Goal: Obtain resource: Obtain resource

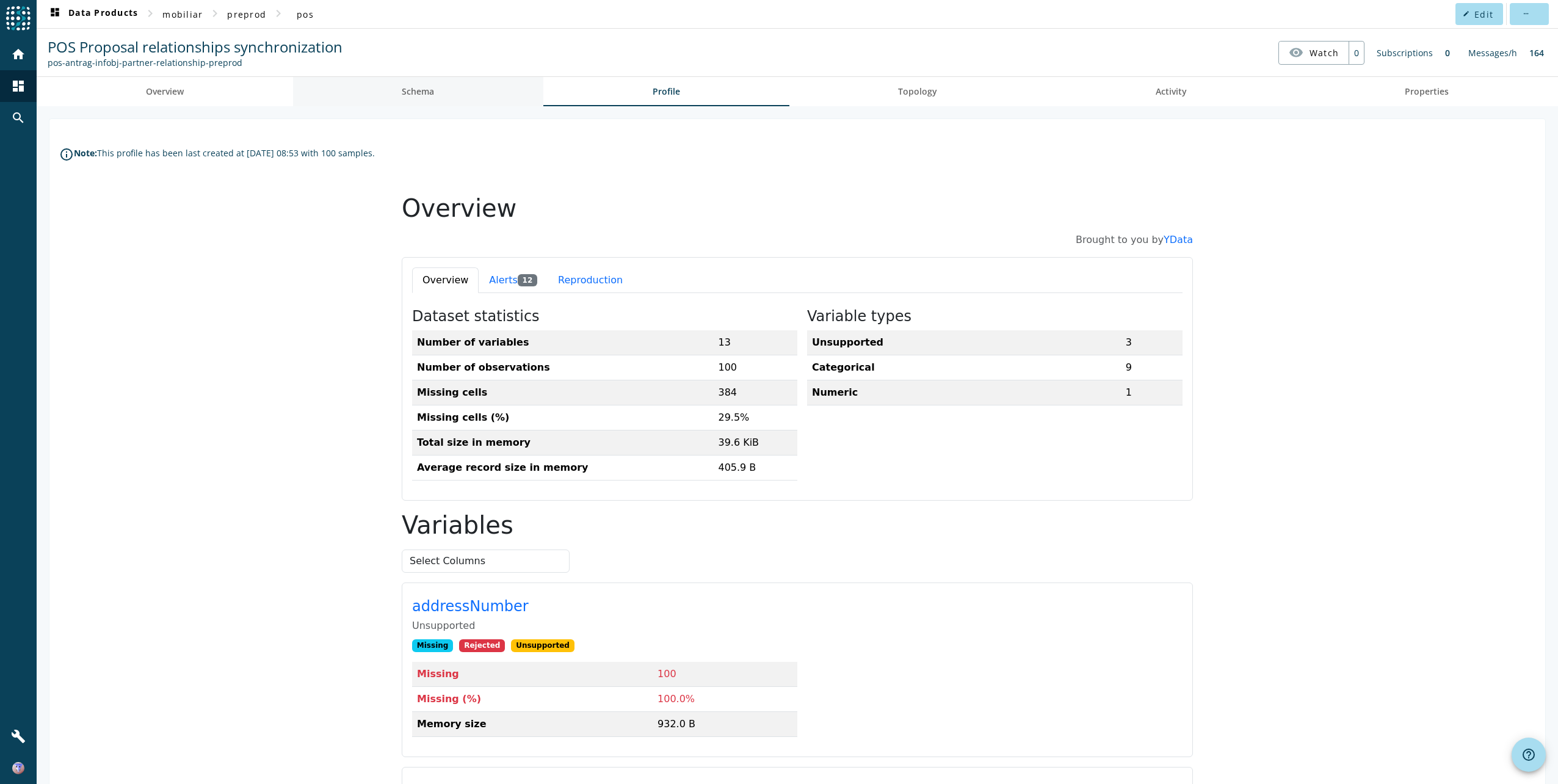
click at [452, 91] on link "Schema" at bounding box center [419, 92] width 251 height 30
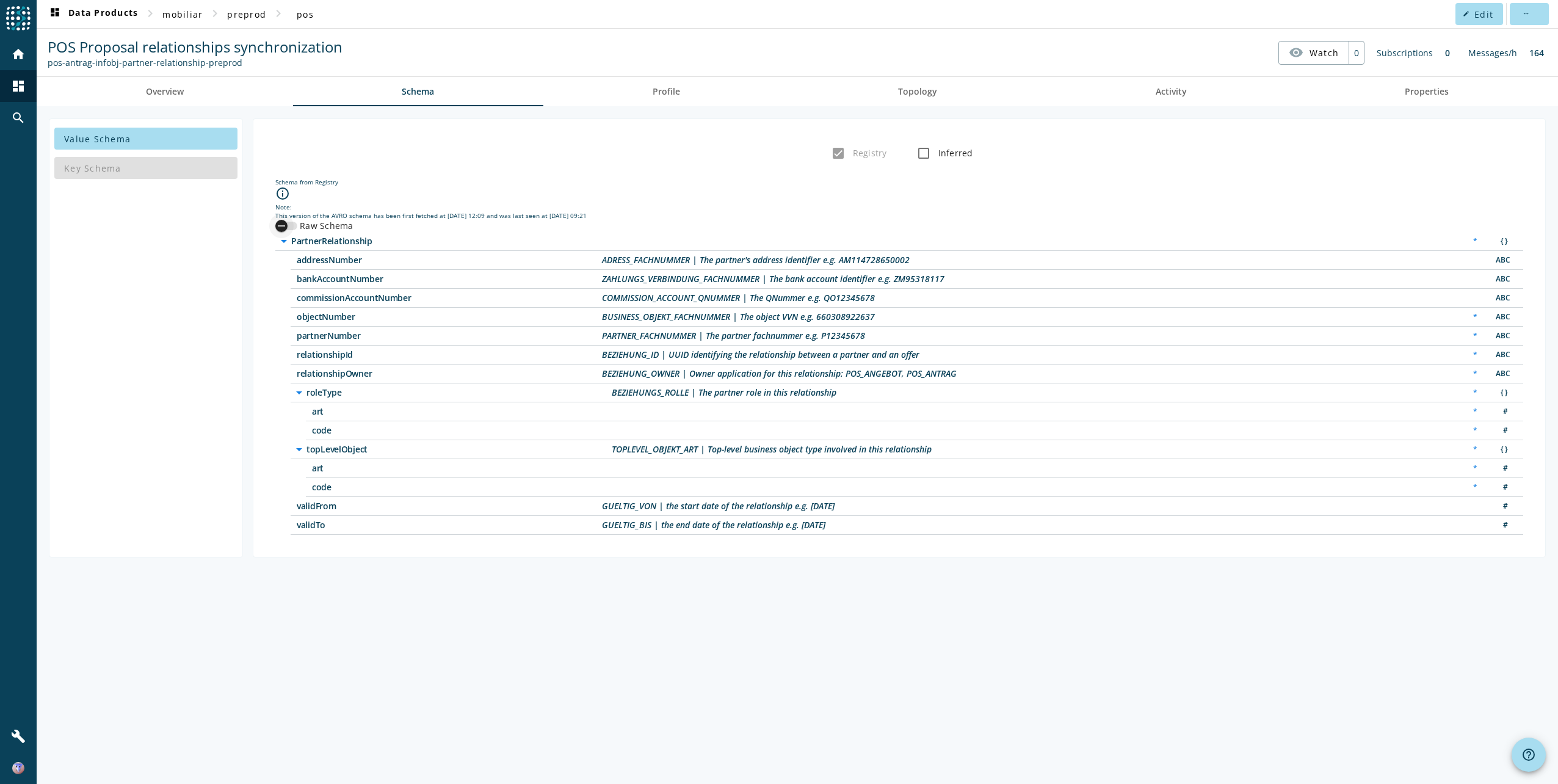
click at [292, 228] on div "button" at bounding box center [282, 226] width 24 height 24
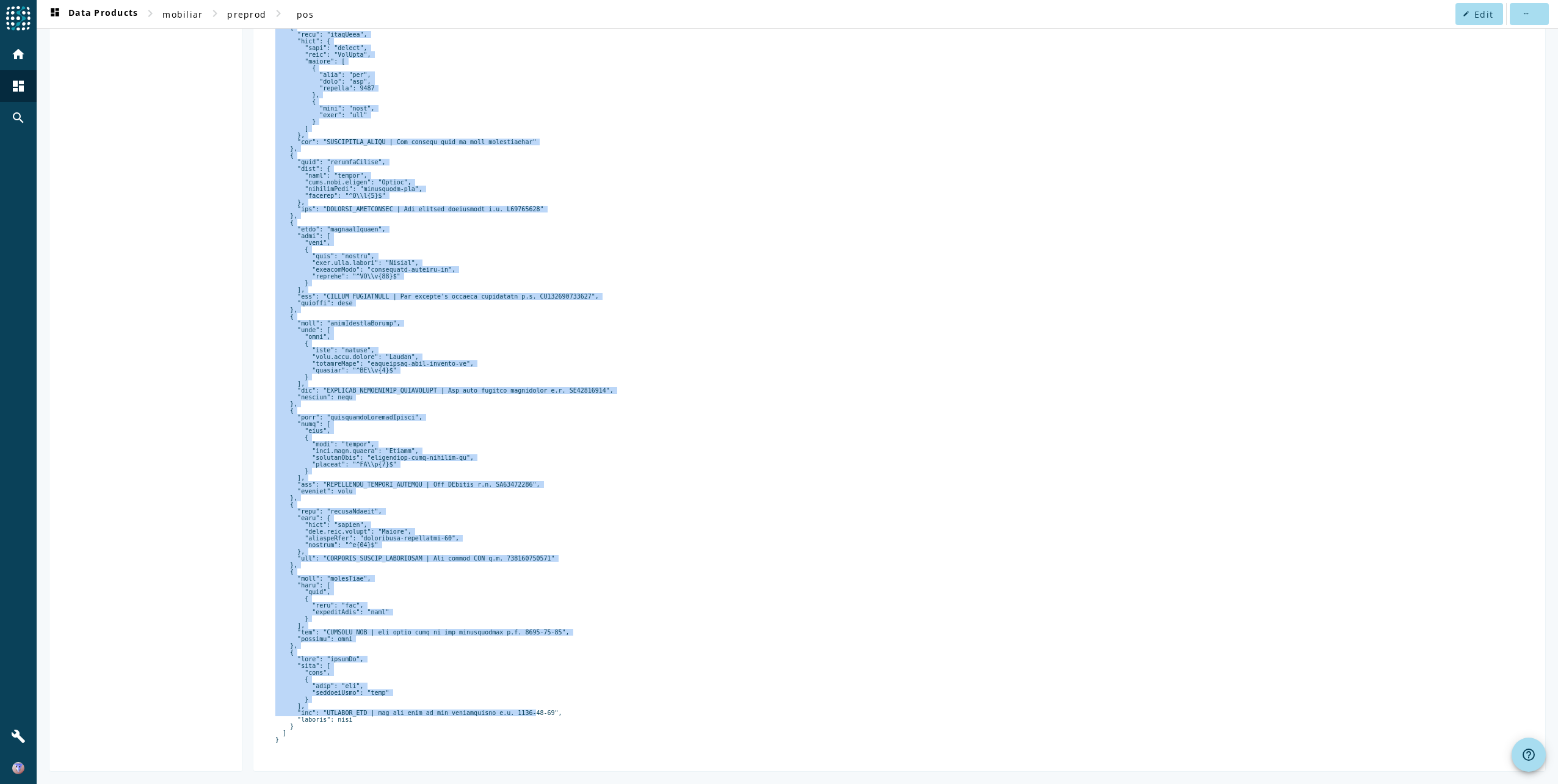
scroll to position [594, 0]
drag, startPoint x: 278, startPoint y: 246, endPoint x: 293, endPoint y: 741, distance: 495.2
click at [293, 741] on pre at bounding box center [899, 239] width 1248 height 1007
copy pre ""type": "record", "name": "PartnerRelationship", "namespace": "ch.mobi.pos.antr…"
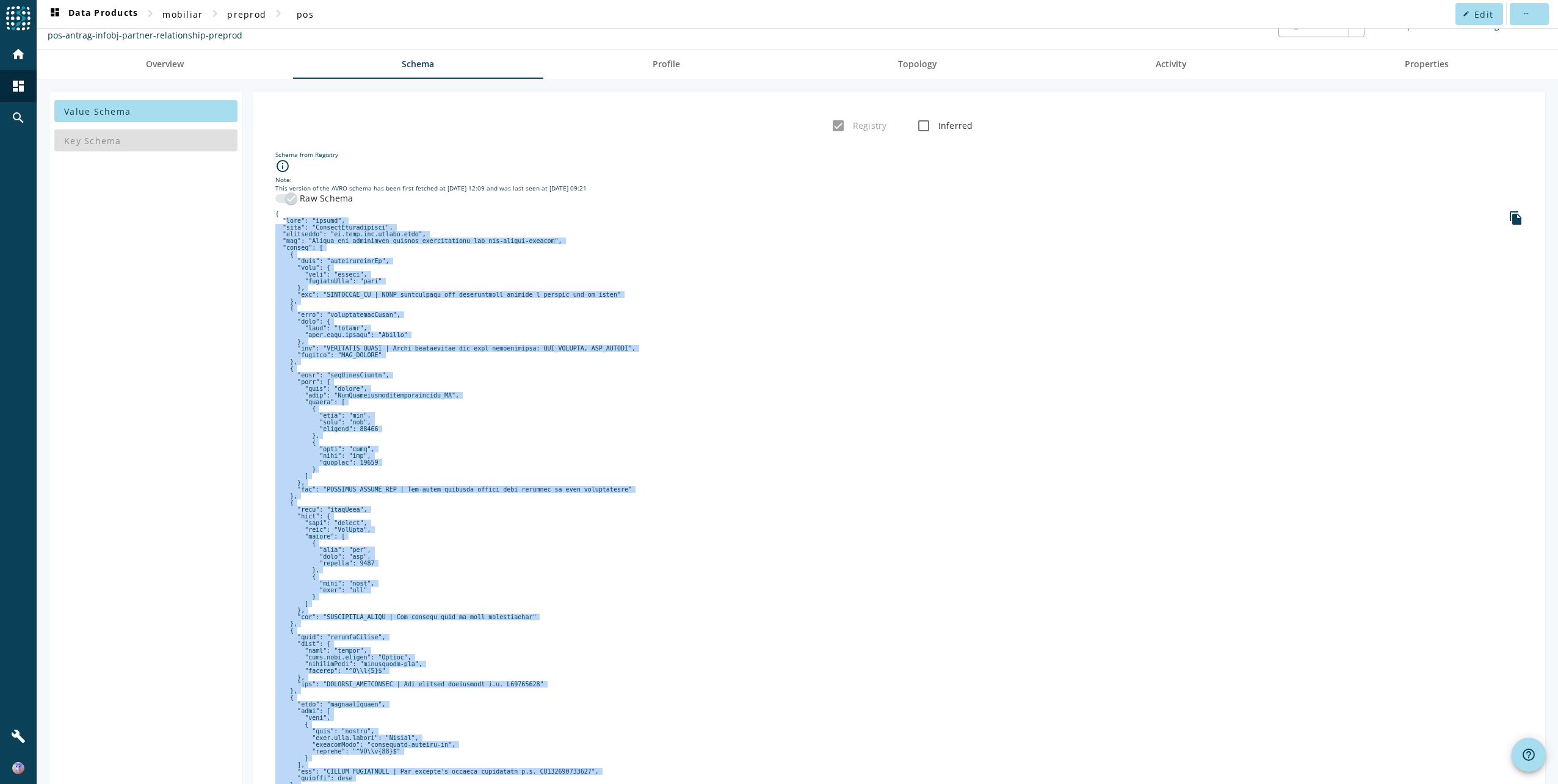
scroll to position [0, 0]
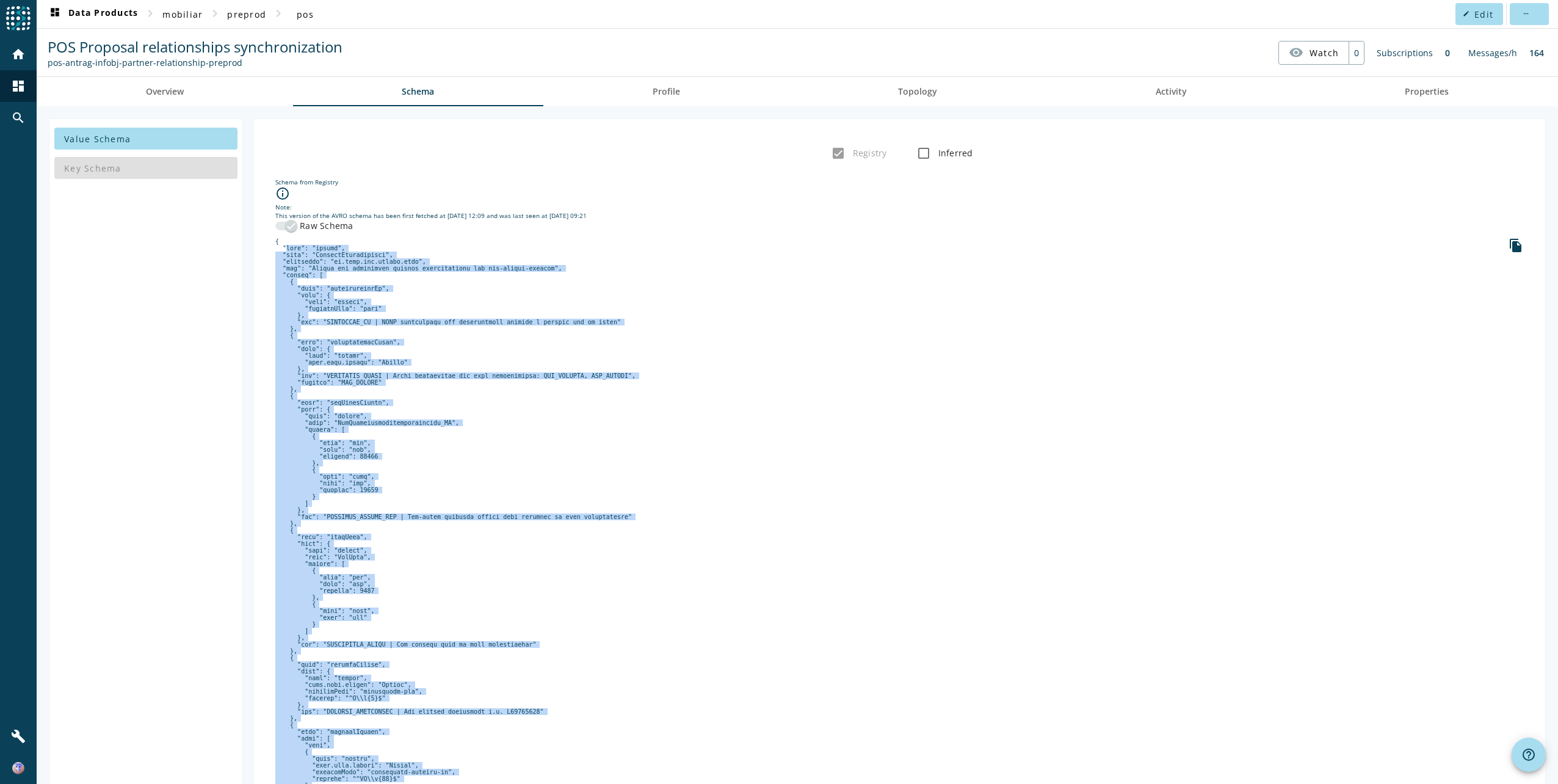
click at [469, 279] on pre at bounding box center [899, 741] width 1248 height 1007
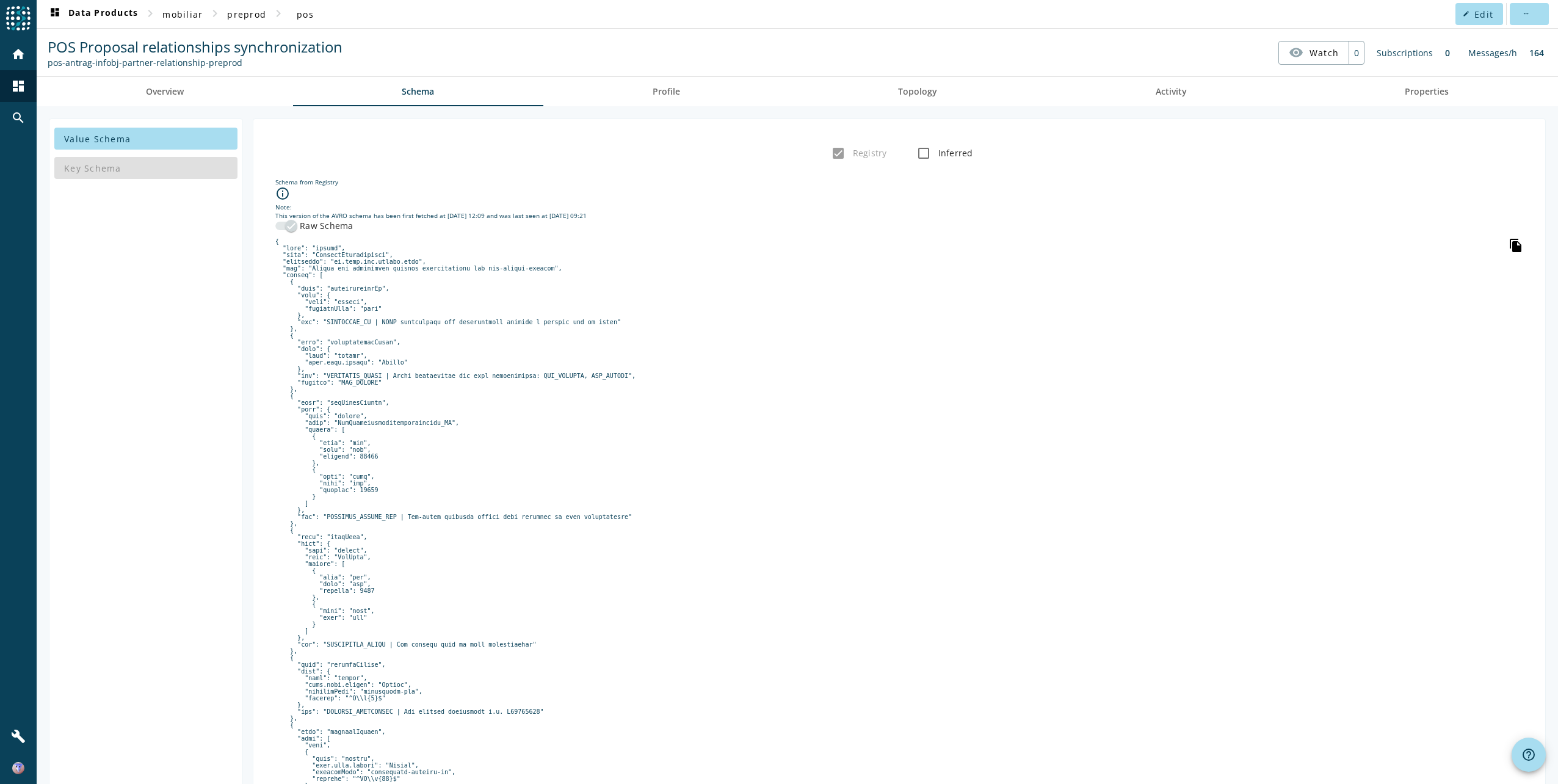
click at [1509, 246] on icon "file_copy" at bounding box center [1516, 246] width 15 height 15
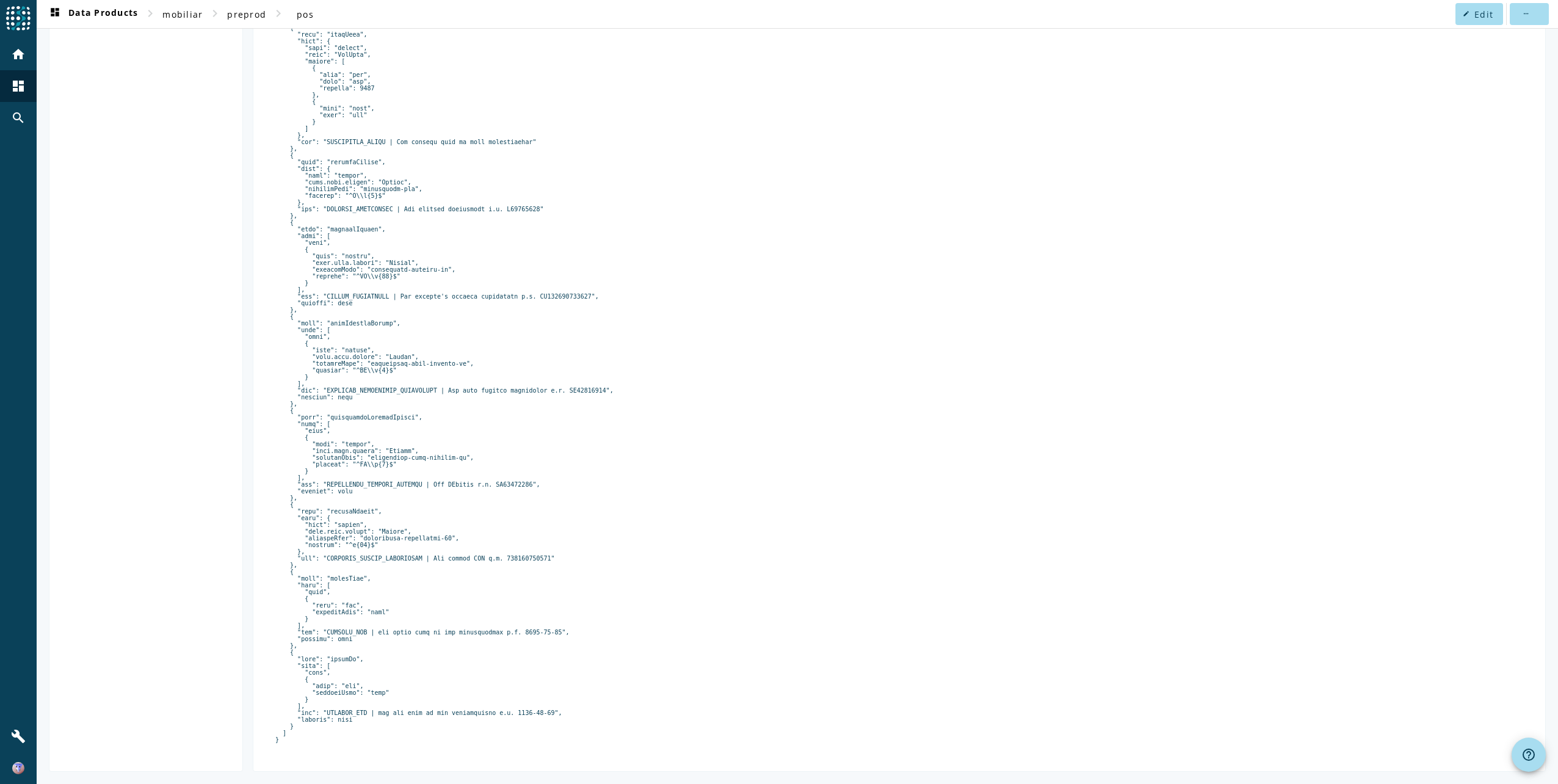
scroll to position [594, 0]
drag, startPoint x: 281, startPoint y: 239, endPoint x: 395, endPoint y: 743, distance: 516.7
click at [395, 743] on div "Schema from Registry info_outline Note: This version of the AVRO schema has bee…" at bounding box center [899, 212] width 1248 height 1074
copy pre "{ "type": "record", "name": "PartnerRelationship", "namespace": "ch.mobi.pos.an…"
